Goal: Information Seeking & Learning: Learn about a topic

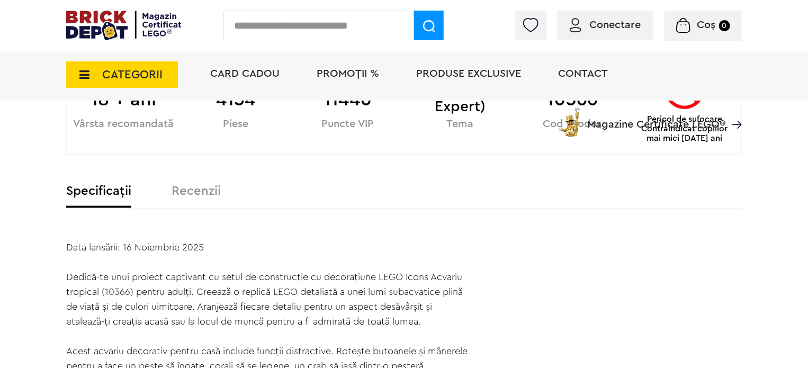
scroll to position [636, 0]
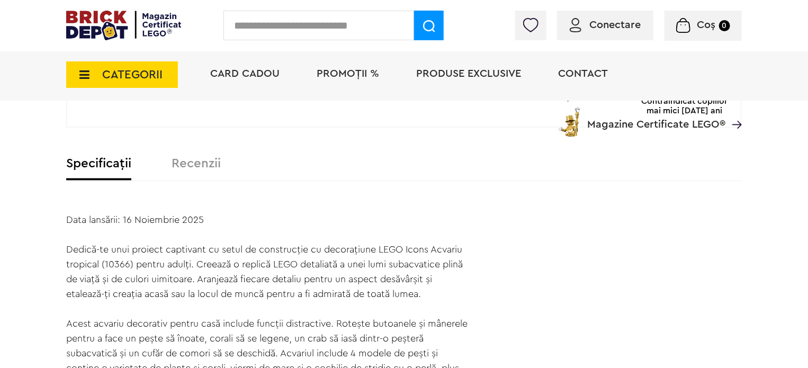
click at [201, 162] on label "Recenzii" at bounding box center [196, 163] width 49 height 13
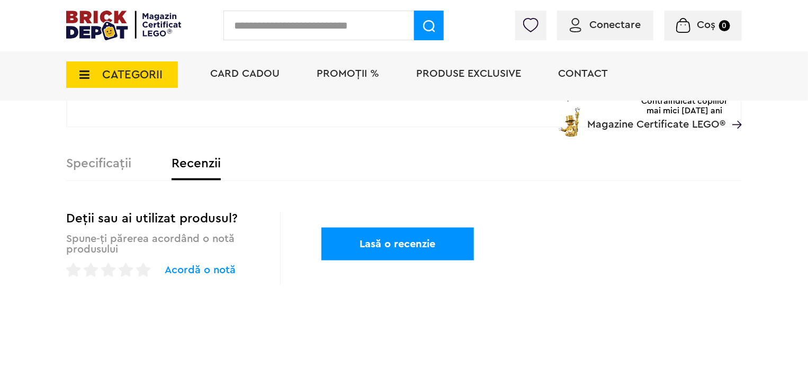
click at [113, 167] on label "Specificații" at bounding box center [98, 163] width 65 height 13
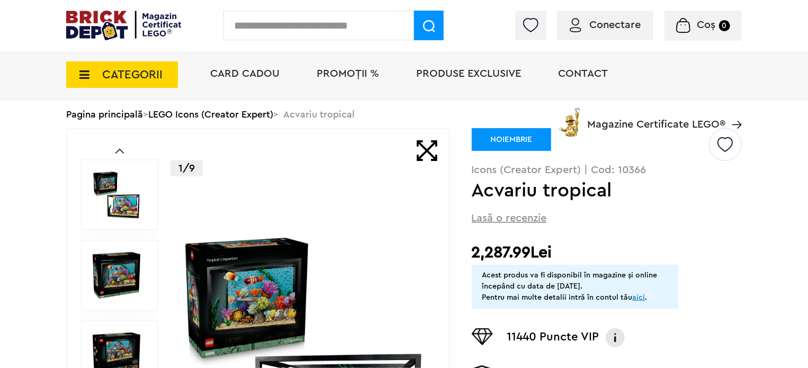
scroll to position [0, 0]
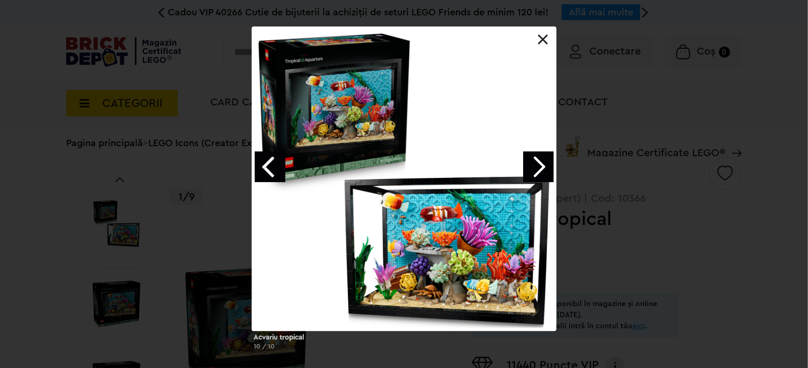
click at [343, 130] on div at bounding box center [404, 178] width 305 height 305
click at [533, 173] on link "Next image" at bounding box center [538, 167] width 31 height 31
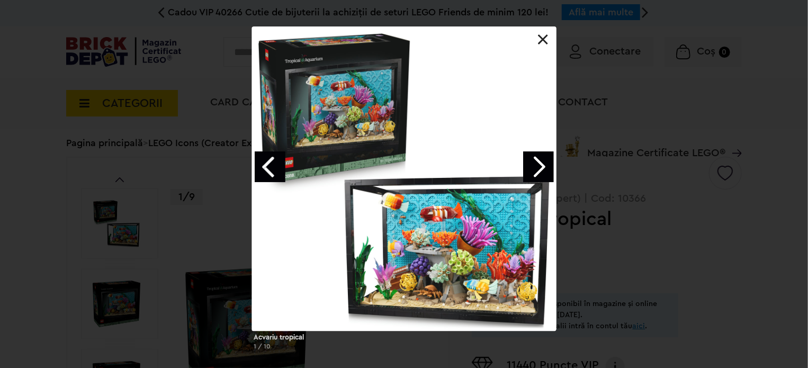
click at [533, 173] on link "Next image" at bounding box center [538, 167] width 31 height 31
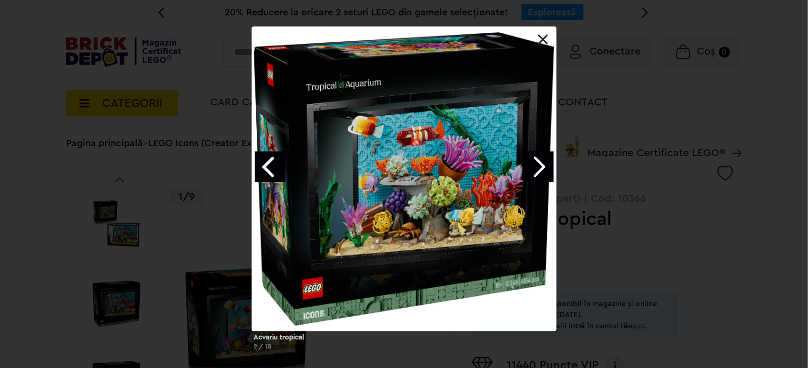
click at [533, 173] on link "Next image" at bounding box center [538, 167] width 31 height 31
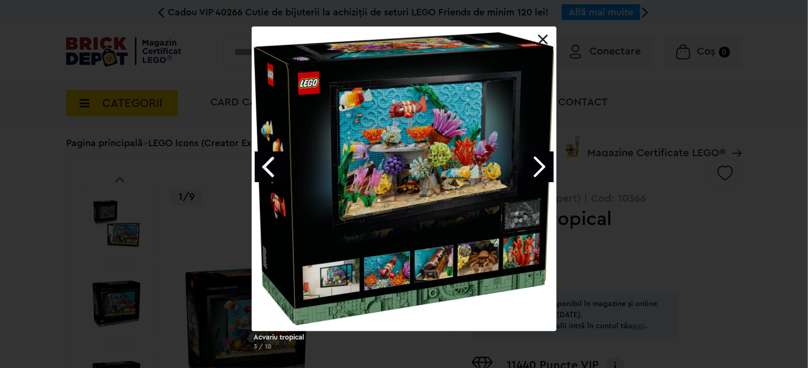
click at [544, 170] on link "Next image" at bounding box center [538, 167] width 31 height 31
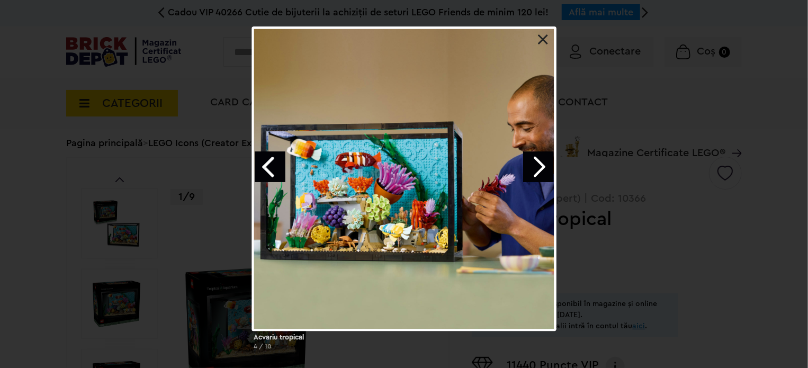
click at [544, 170] on link "Next image" at bounding box center [538, 167] width 31 height 31
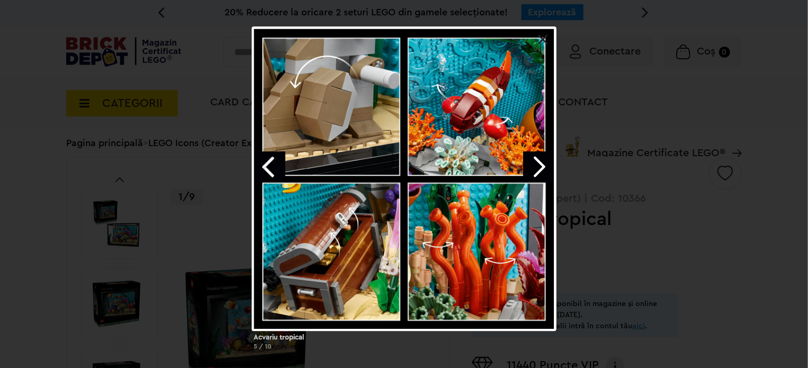
click at [741, 221] on div "Acvariu tropical 5 / 10" at bounding box center [404, 192] width 808 height 332
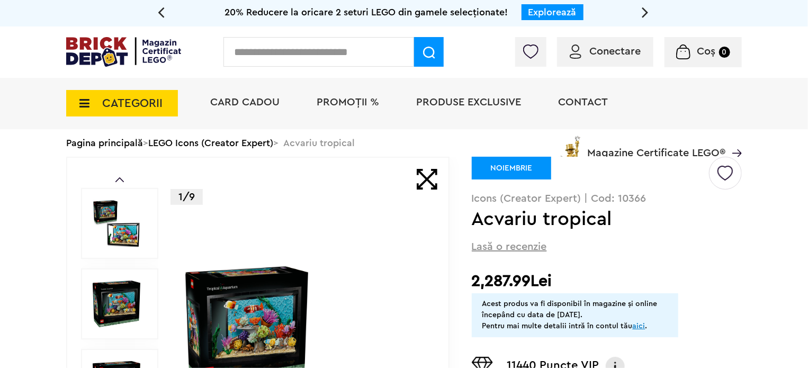
click at [537, 225] on h1 "Acvariu tropical" at bounding box center [590, 219] width 236 height 19
copy div "Acvariu tropical"
